Goal: Information Seeking & Learning: Understand process/instructions

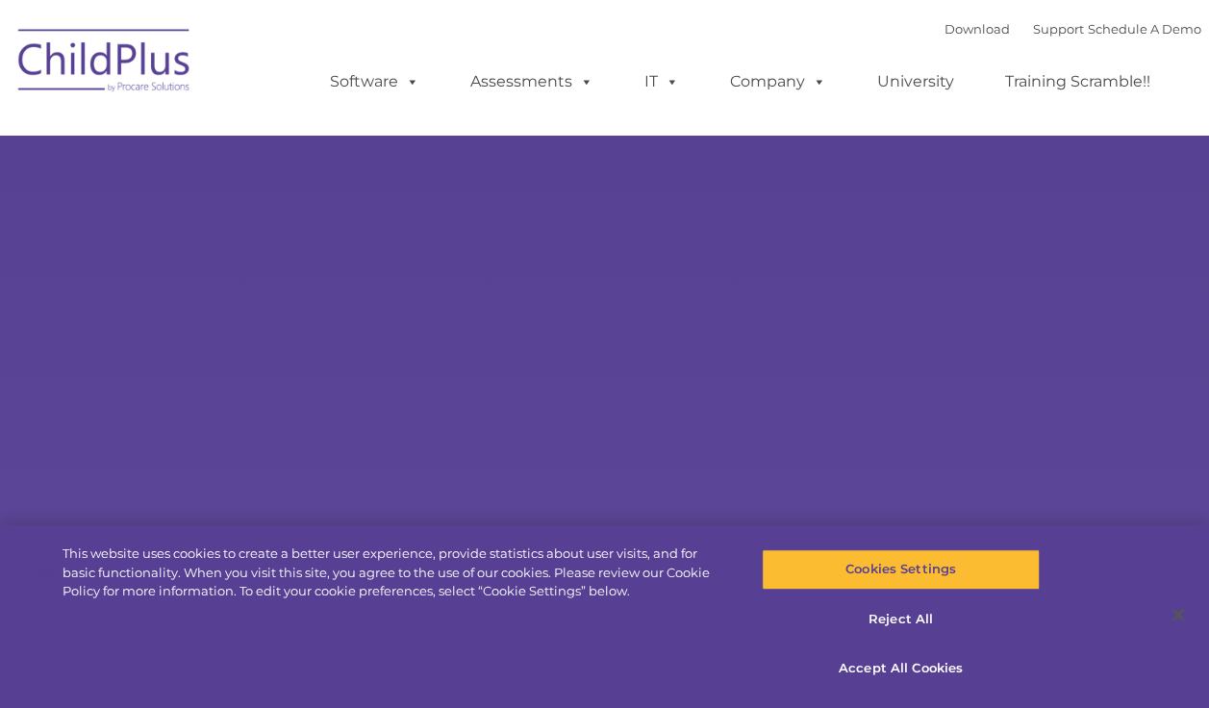
select select "MEDIUM"
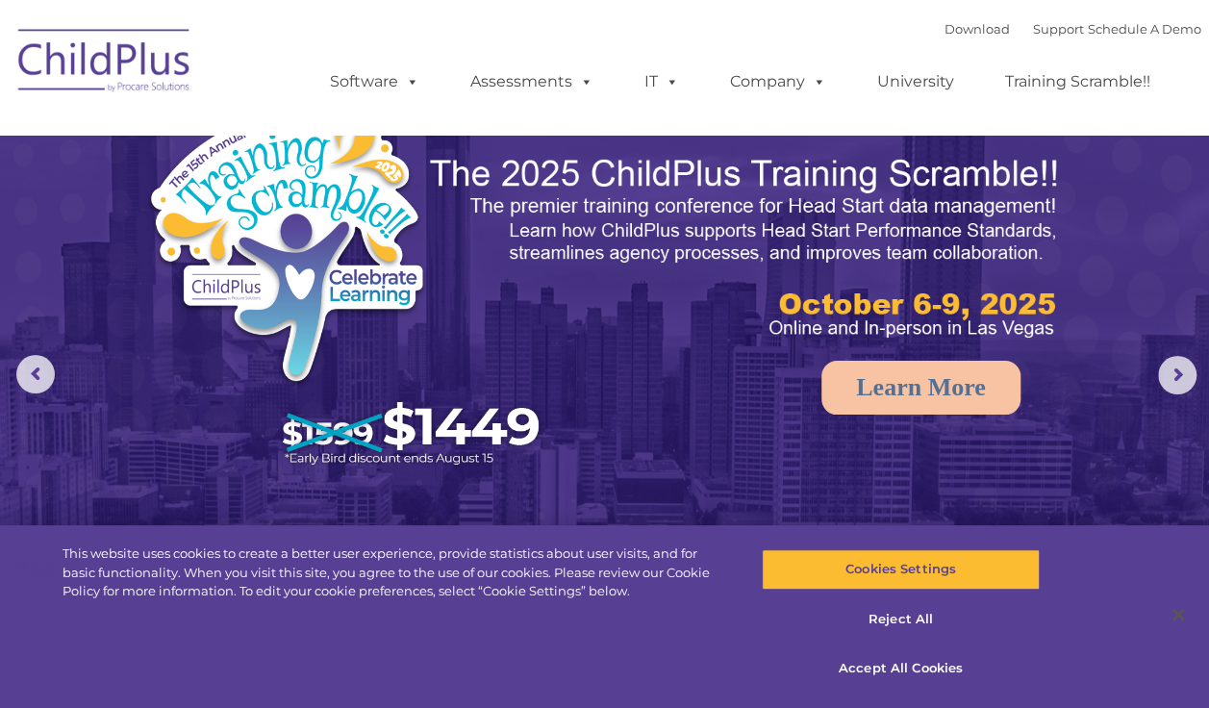
select select "MEDIUM"
click at [1185, 369] on rs-arrow at bounding box center [1177, 375] width 38 height 38
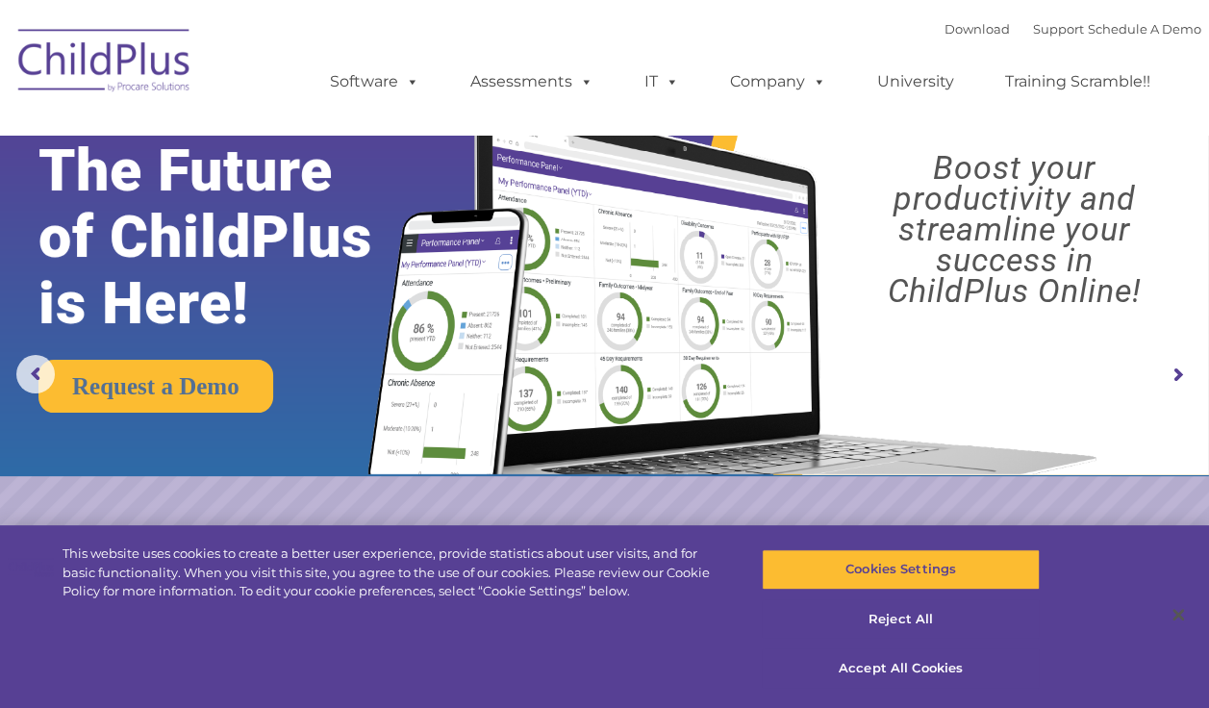
click at [1185, 369] on rs-arrow at bounding box center [1177, 375] width 38 height 38
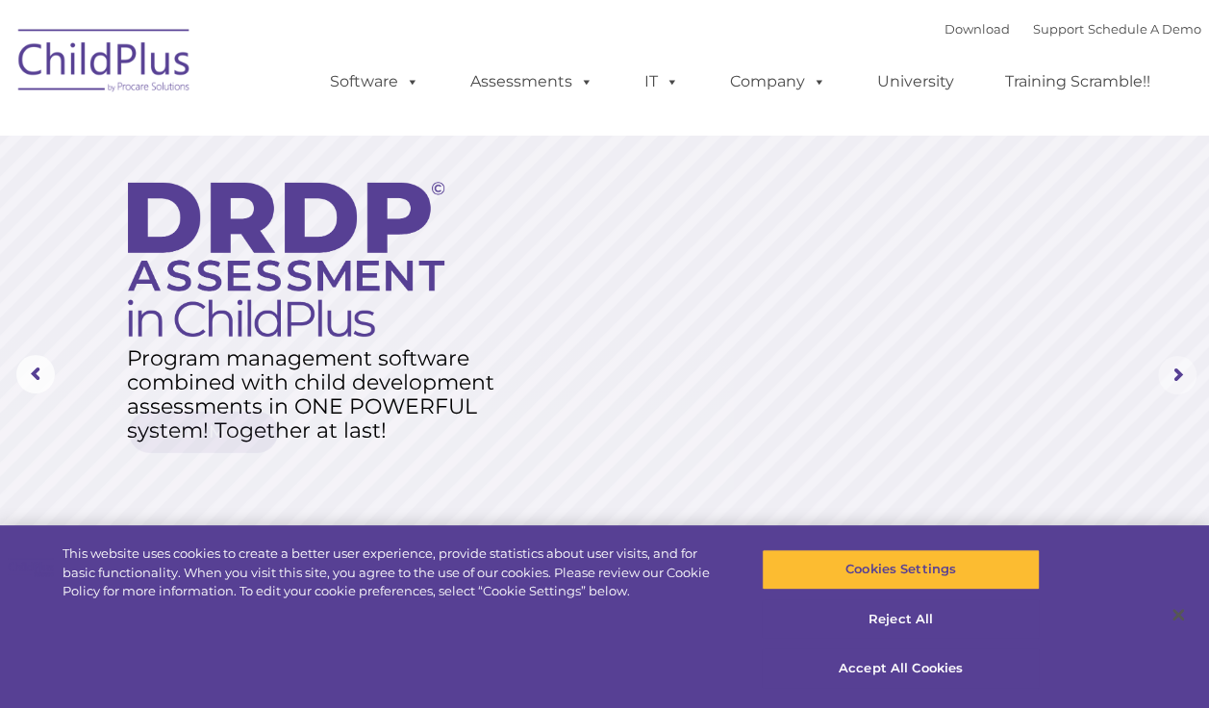
click at [1185, 369] on rs-arrow at bounding box center [1177, 375] width 38 height 38
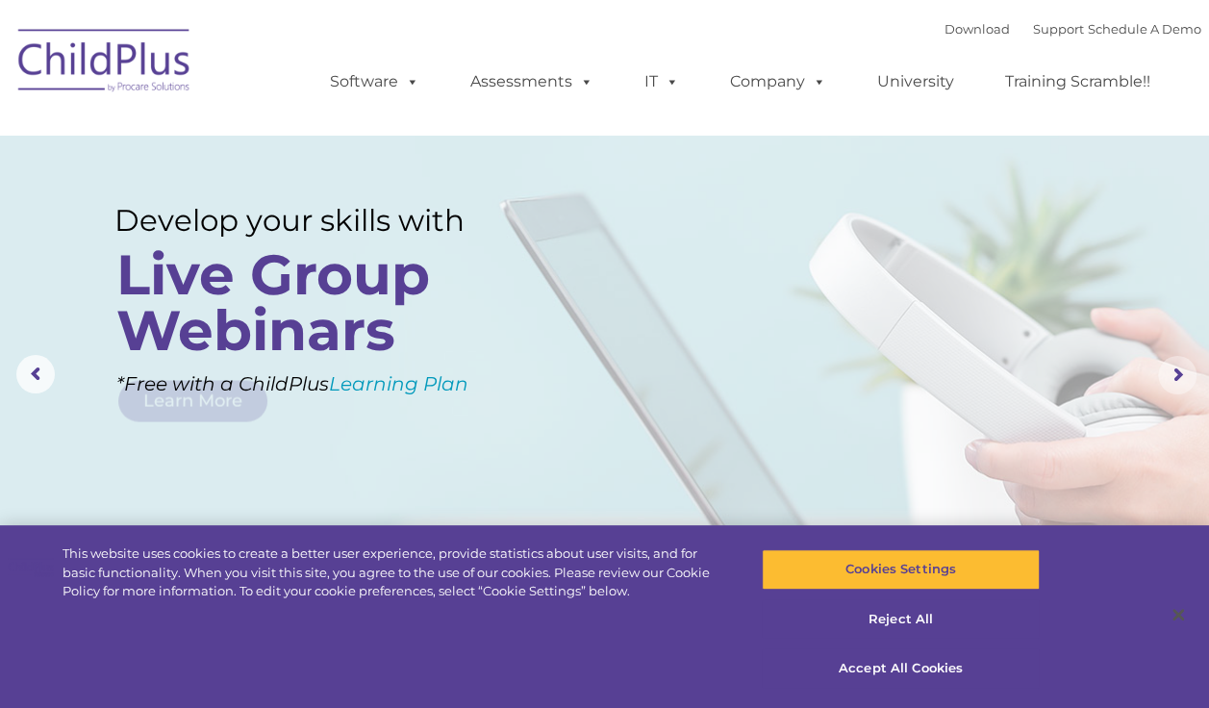
click at [1185, 369] on rs-arrow at bounding box center [1177, 375] width 38 height 38
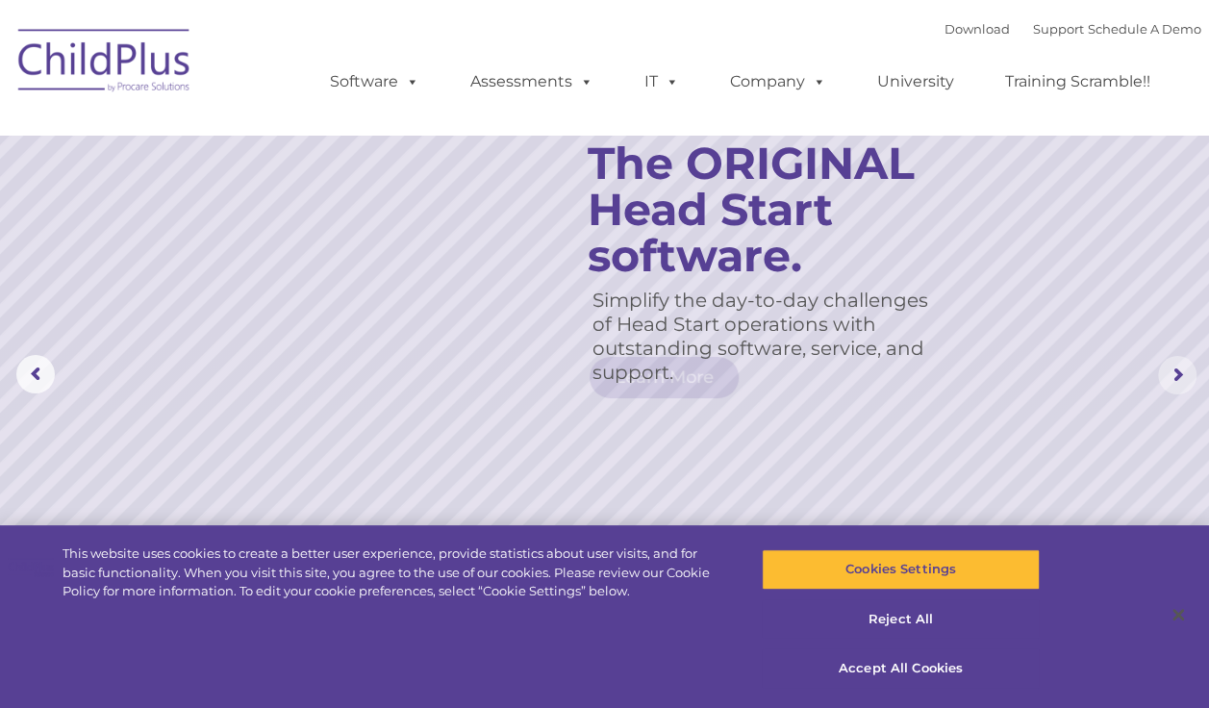
click at [1185, 369] on rs-arrow at bounding box center [1177, 375] width 38 height 38
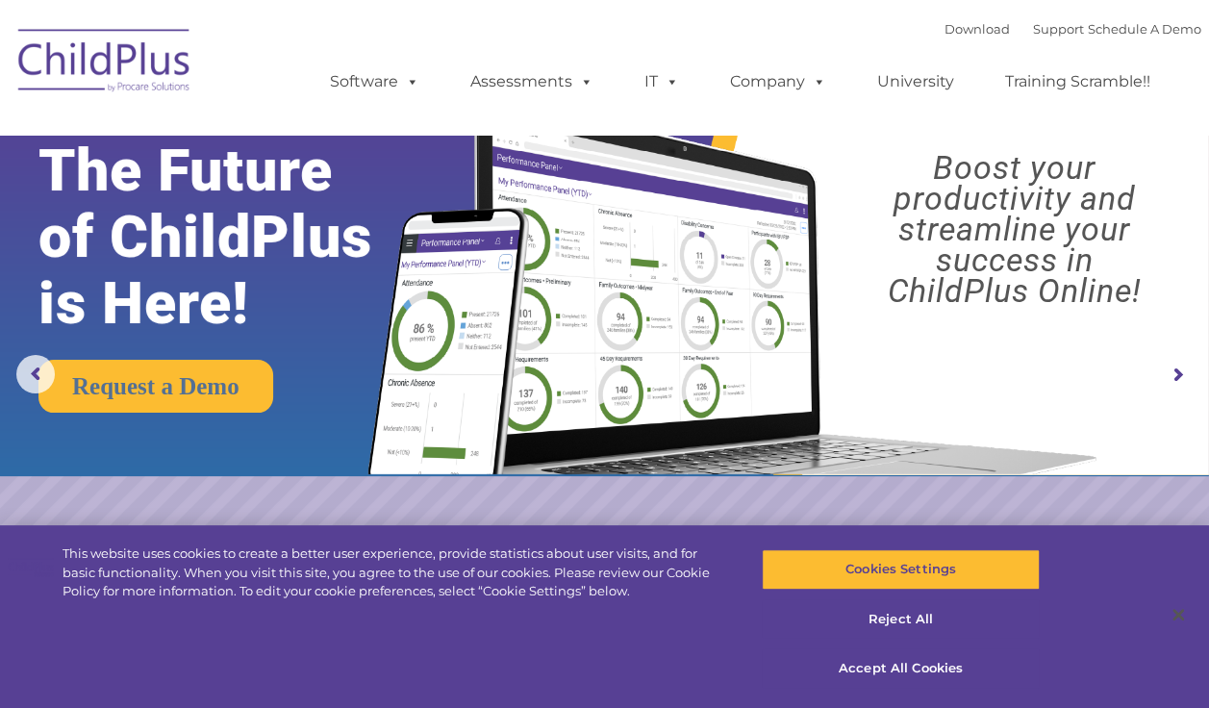
click at [1197, 295] on img at bounding box center [604, 238] width 1209 height 476
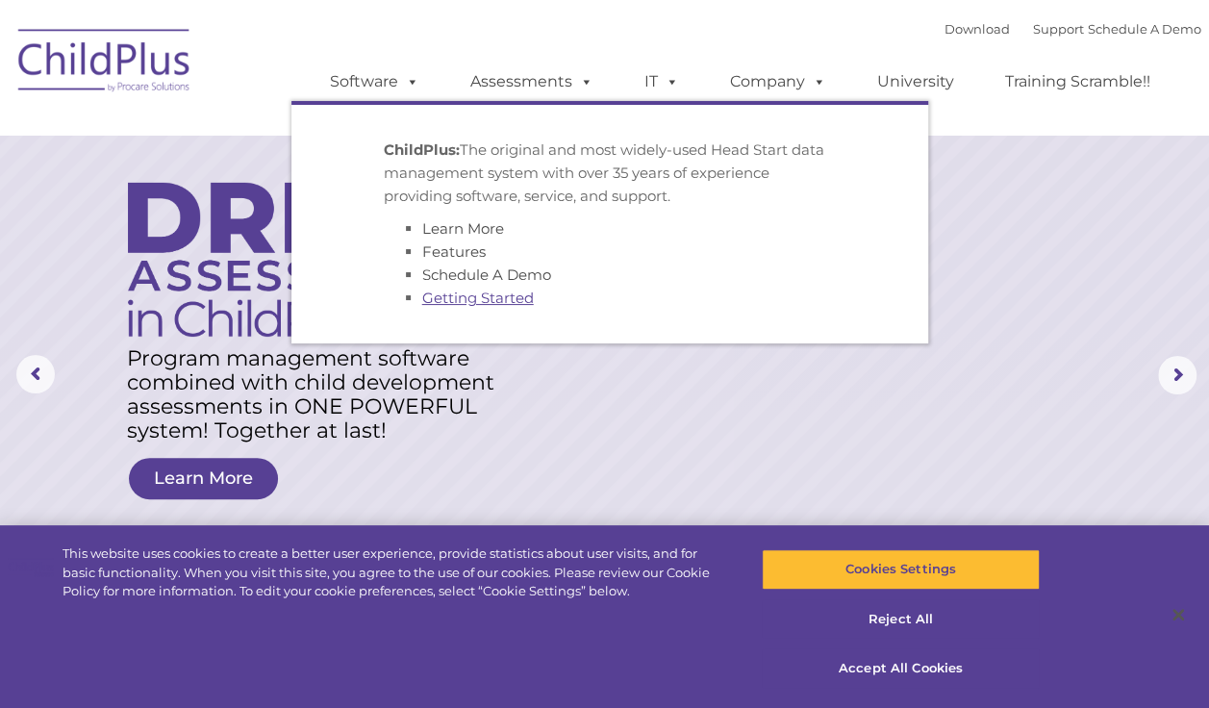
click at [475, 294] on link "Getting Started" at bounding box center [478, 297] width 112 height 18
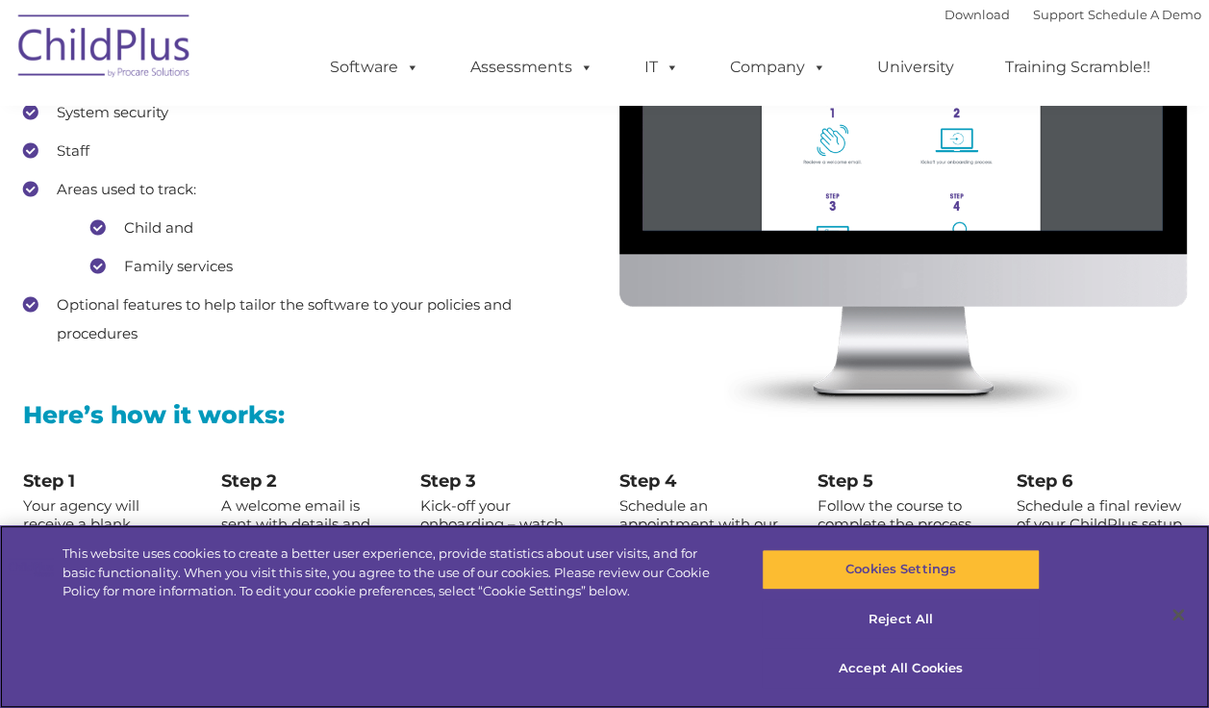
scroll to position [2477, 0]
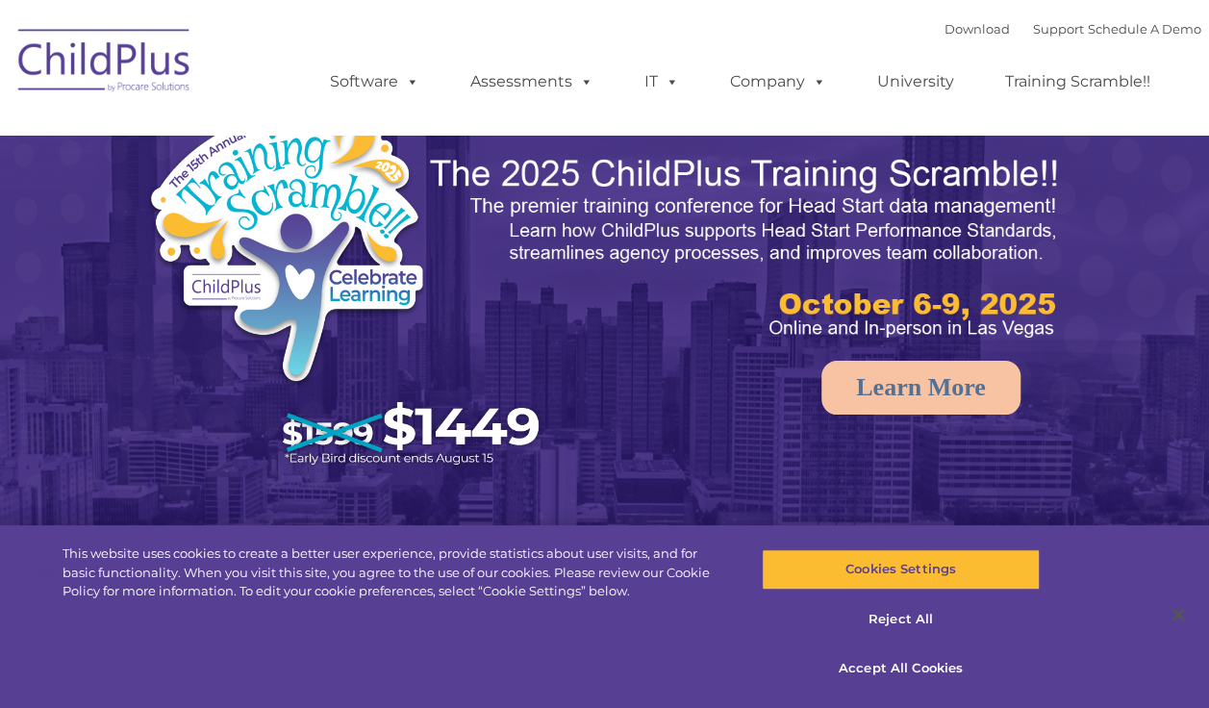
select select "MEDIUM"
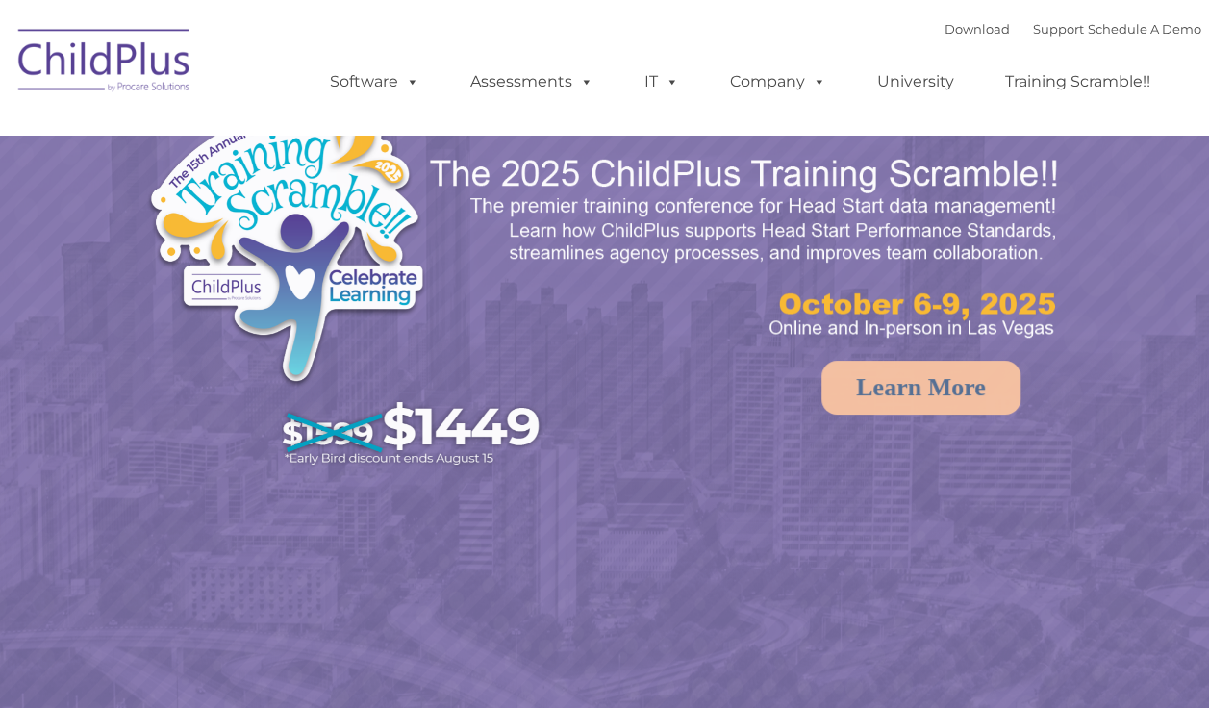
select select "MEDIUM"
